Goal: Find specific page/section: Find specific page/section

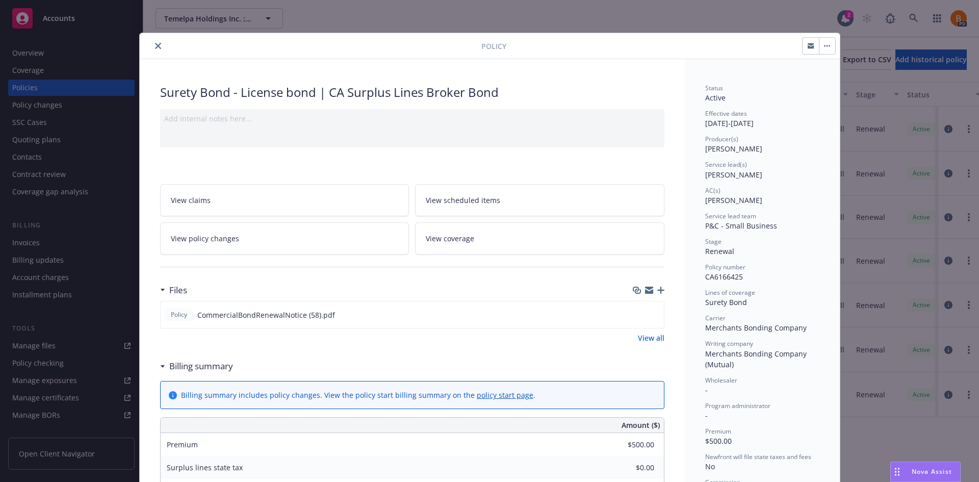
scroll to position [51, 0]
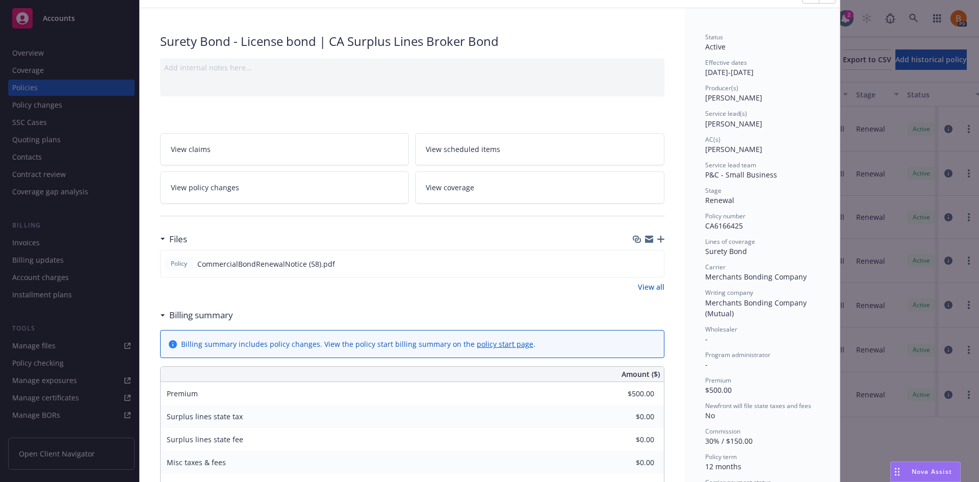
click at [45, 18] on div "Policy Surety Bond - License bond | CA Surplus Lines Broker Bond Add internal n…" at bounding box center [489, 241] width 979 height 482
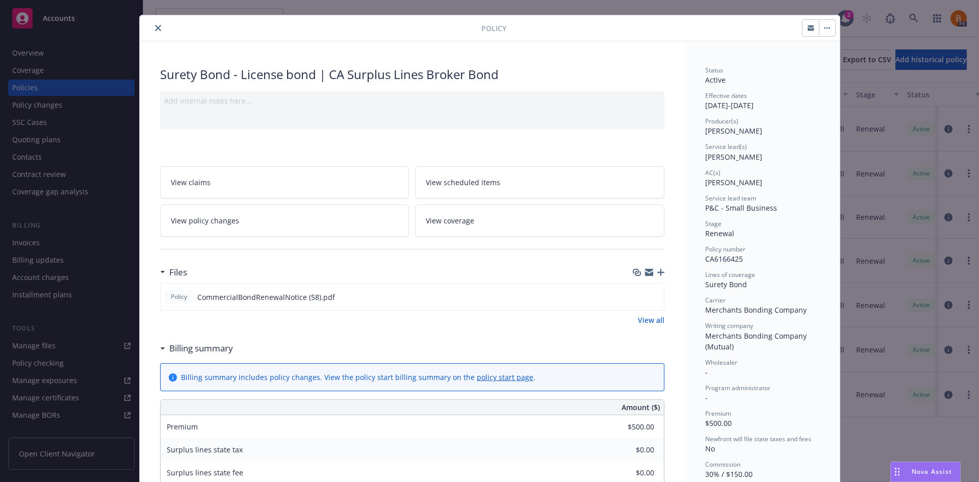
scroll to position [0, 0]
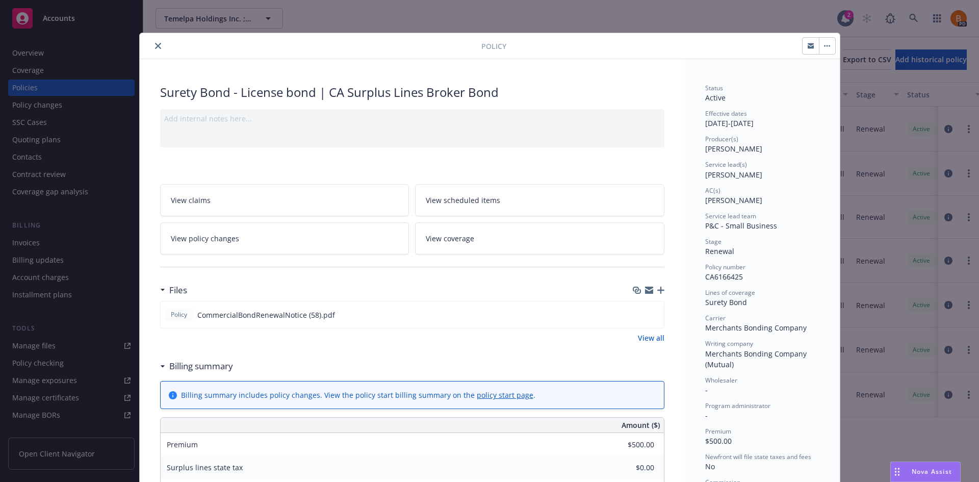
click at [721, 10] on div "Policy Surety Bond - License bond | CA Surplus Lines Broker Bond Add internal n…" at bounding box center [489, 241] width 979 height 482
click at [152, 43] on button "close" at bounding box center [158, 46] width 12 height 12
click at [32, 51] on div "Policy Surety Bond - License bond | CA Surplus Lines Broker Bond Add internal n…" at bounding box center [489, 241] width 979 height 482
click at [155, 47] on icon "close" at bounding box center [158, 46] width 6 height 6
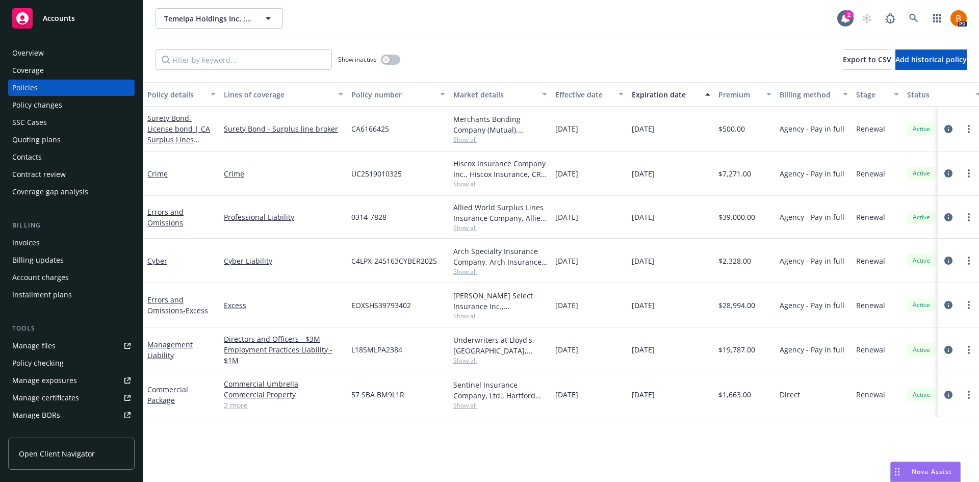
click at [32, 58] on div "Overview" at bounding box center [28, 53] width 32 height 16
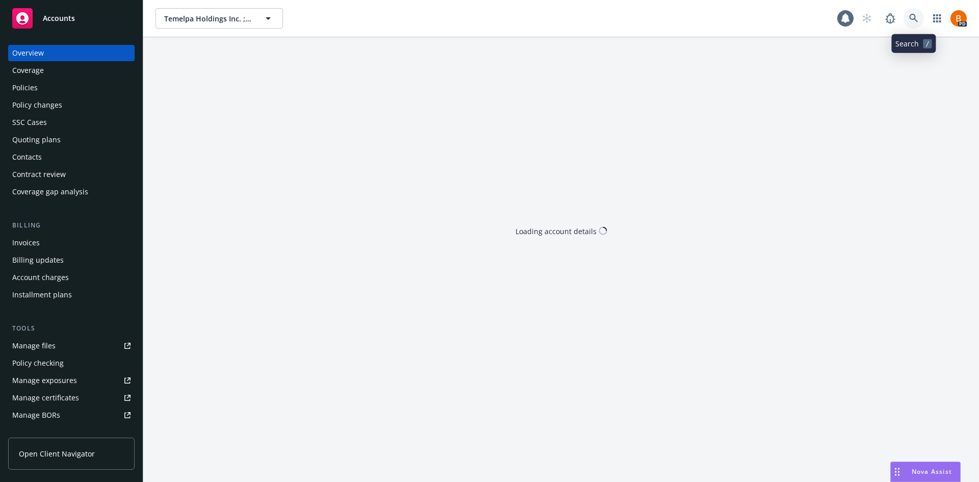
click at [916, 18] on icon at bounding box center [913, 18] width 9 height 9
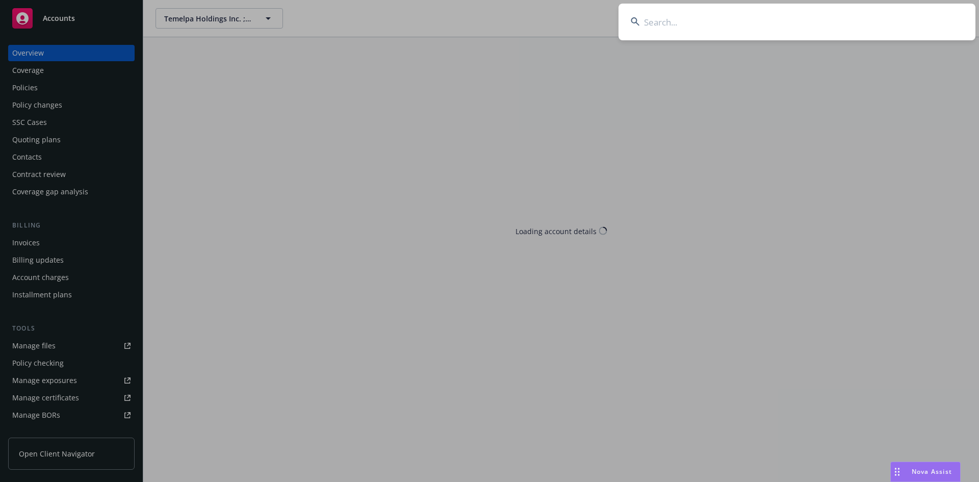
click at [664, 21] on input at bounding box center [796, 22] width 357 height 37
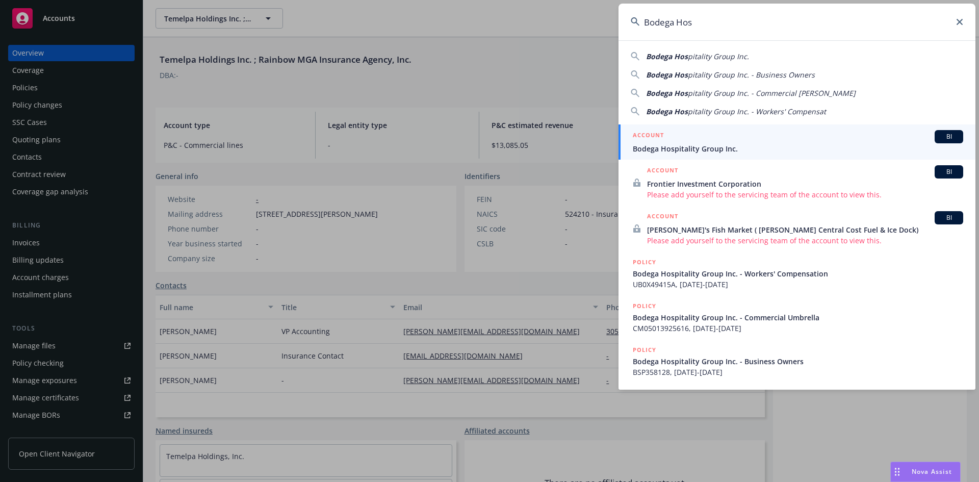
type input "Bodega Hos"
click at [708, 141] on div "ACCOUNT BI" at bounding box center [798, 136] width 330 height 13
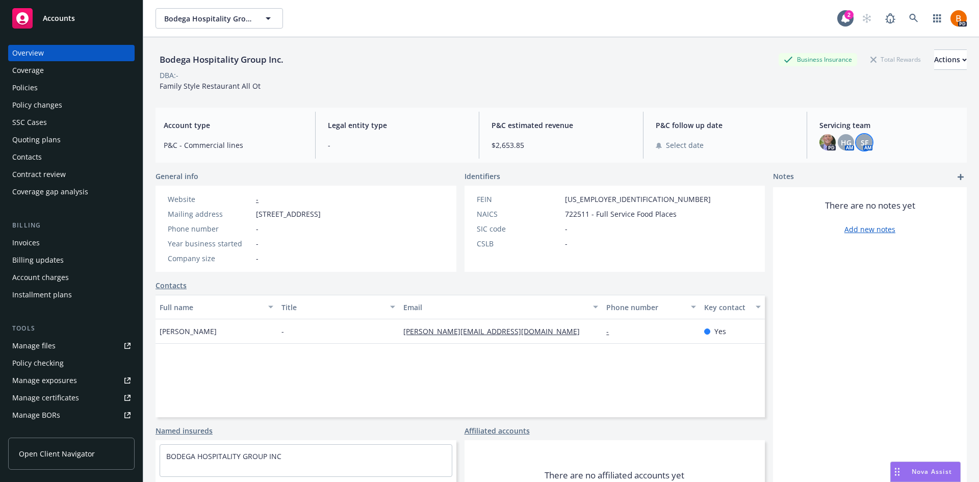
click at [863, 144] on div "SF" at bounding box center [864, 142] width 16 height 16
click at [841, 142] on span "HG" at bounding box center [846, 142] width 11 height 11
